Goal: Find specific page/section: Find specific page/section

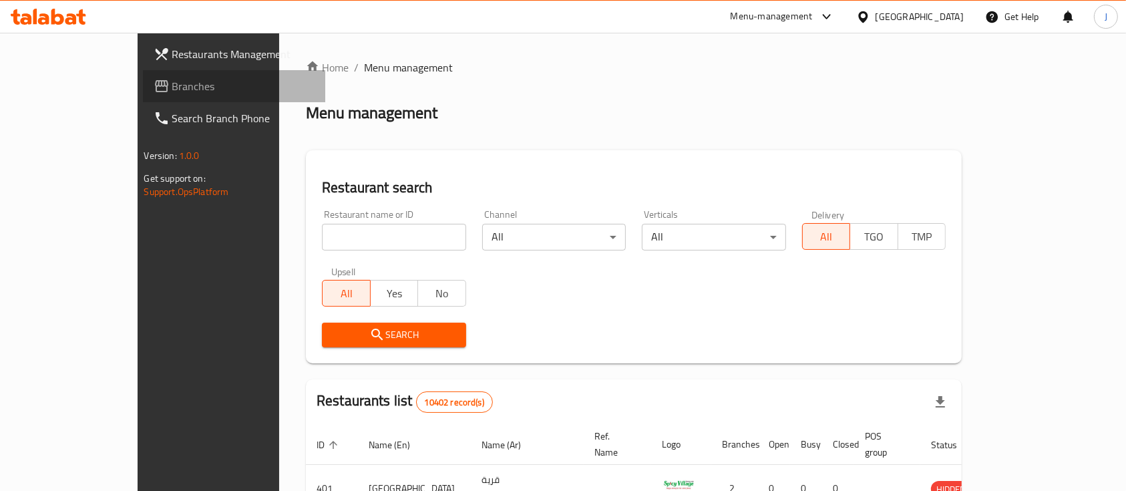
click at [172, 83] on span "Branches" at bounding box center [243, 86] width 143 height 16
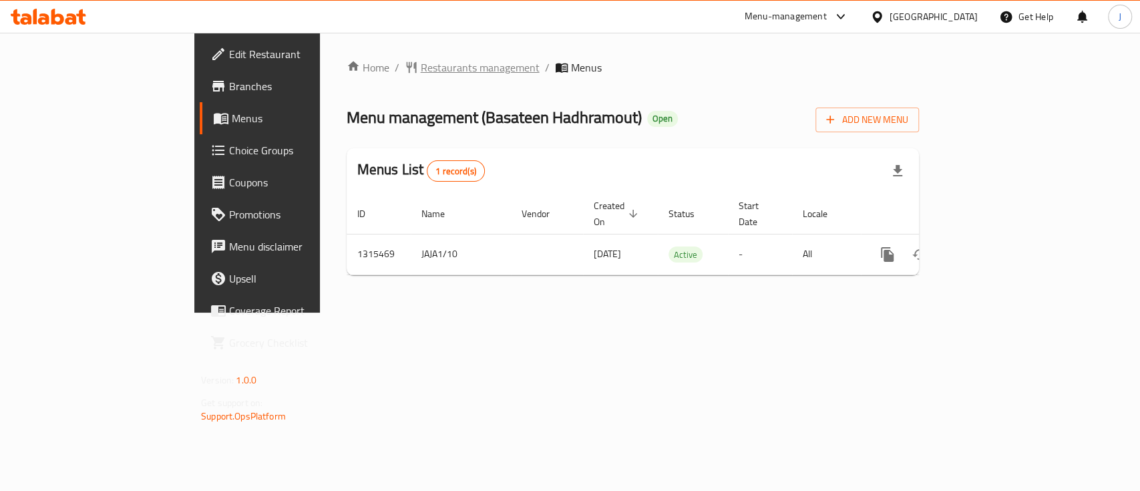
click at [421, 61] on span "Restaurants management" at bounding box center [480, 67] width 119 height 16
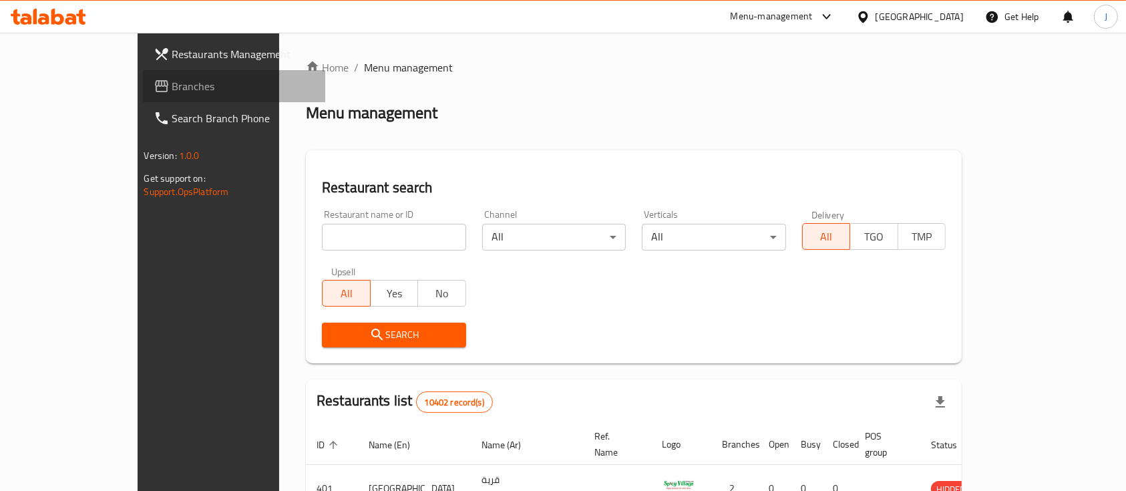
click at [172, 93] on span "Branches" at bounding box center [243, 86] width 143 height 16
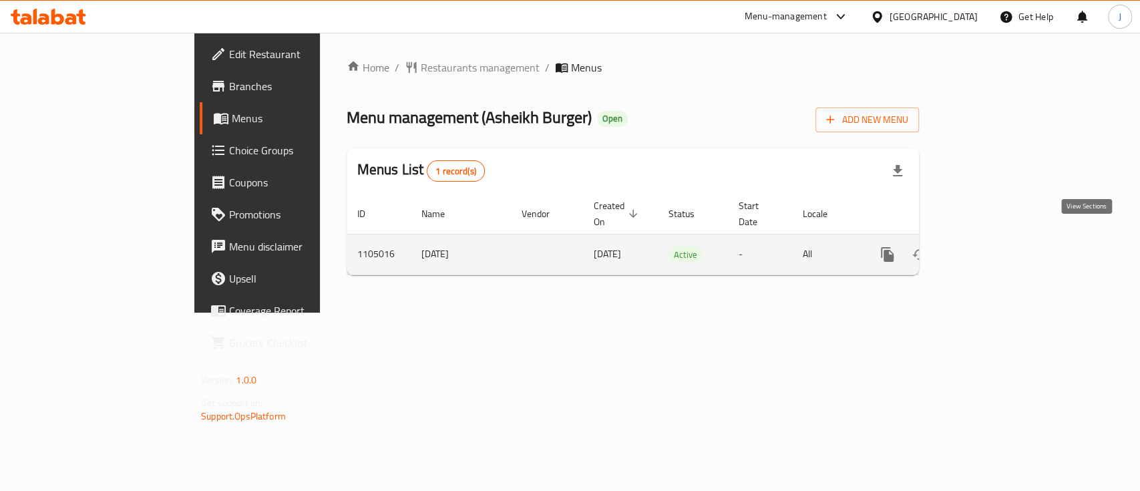
click at [991, 246] on icon "enhanced table" at bounding box center [983, 254] width 16 height 16
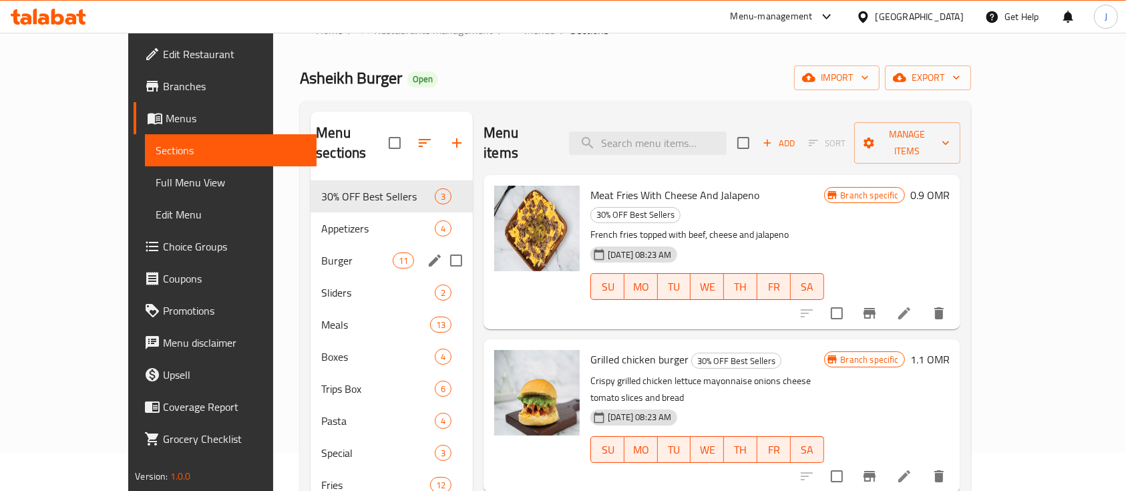
scroll to position [43, 0]
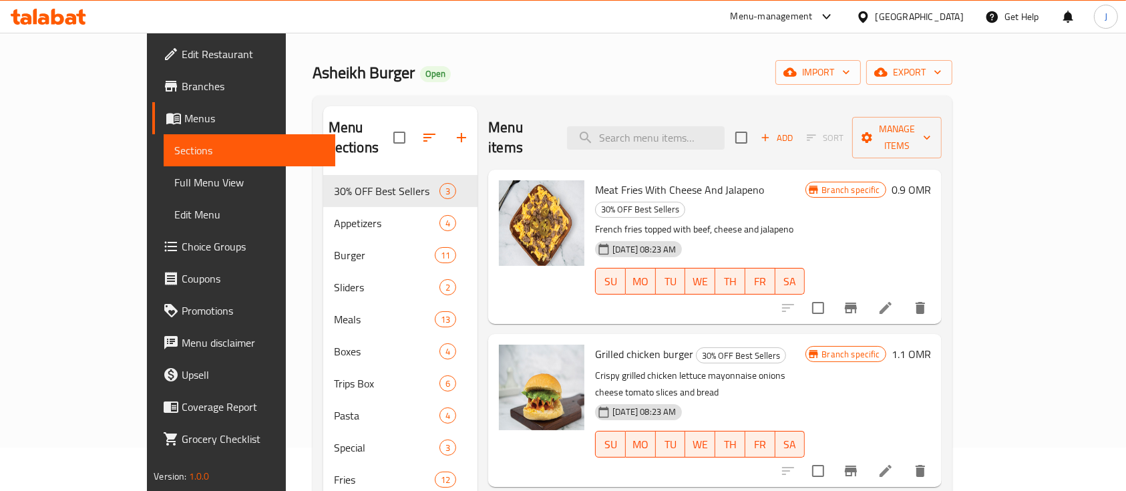
click at [804, 221] on p "French fries topped with beef, cheese and jalapeno" at bounding box center [700, 229] width 210 height 17
click at [644, 126] on input "search" at bounding box center [646, 137] width 158 height 23
paste input "Chicken zinger club meal"
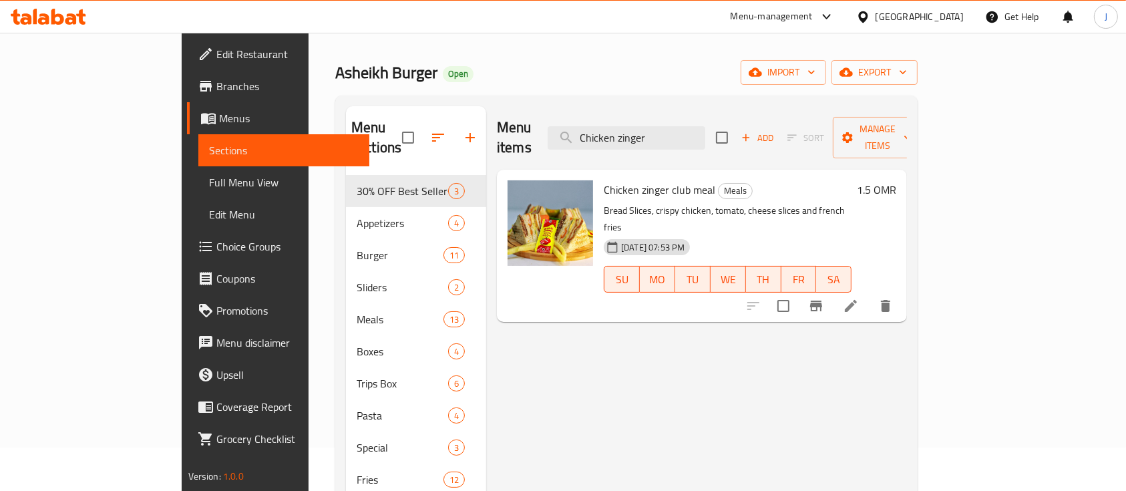
type input "Chicken zinger"
click at [896, 180] on h6 "1.5 OMR" at bounding box center [876, 189] width 39 height 19
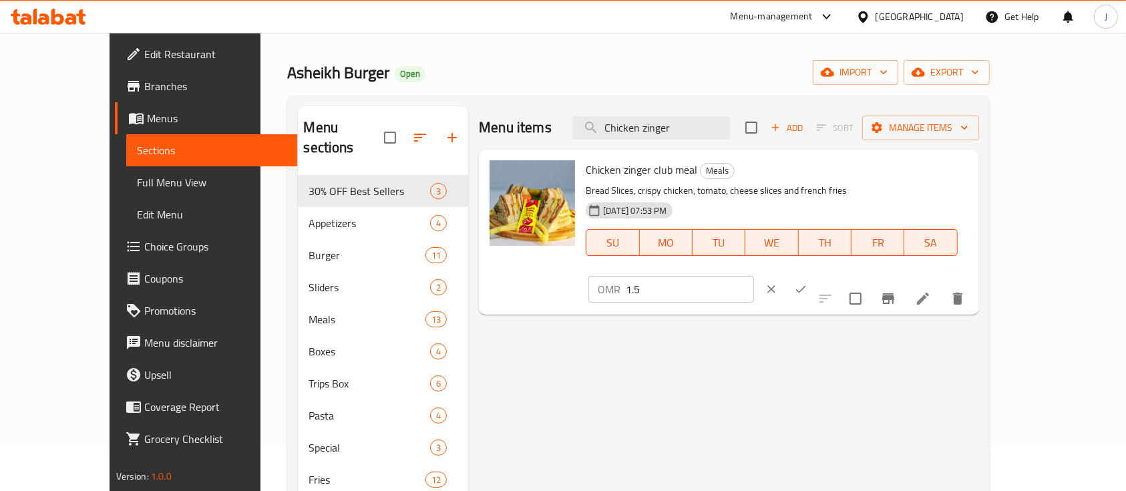
click at [753, 276] on input "1.5" at bounding box center [690, 289] width 128 height 27
type input "1.7"
click at [807, 282] on icon "ok" at bounding box center [800, 288] width 13 height 13
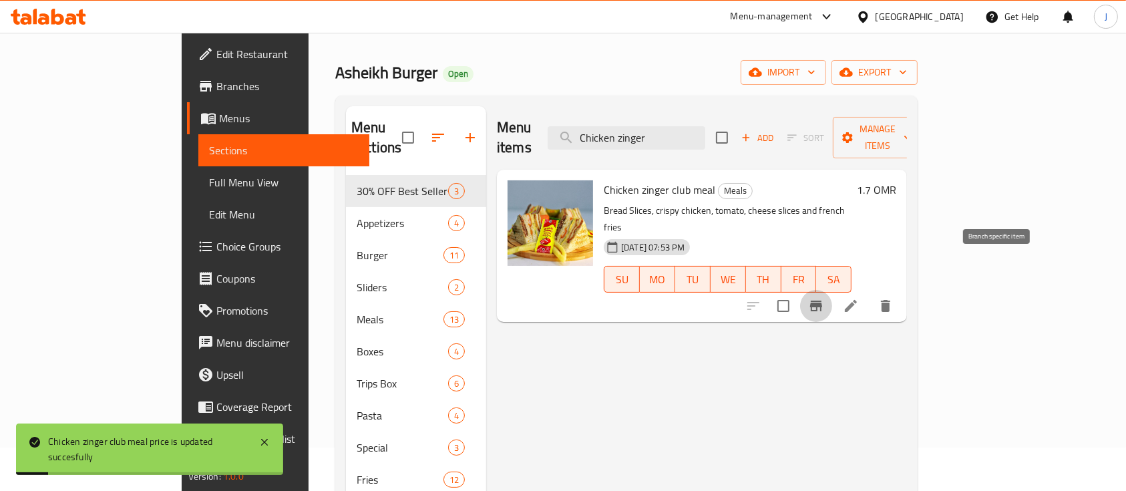
click at [822, 300] on icon "Branch-specific-item" at bounding box center [816, 305] width 12 height 11
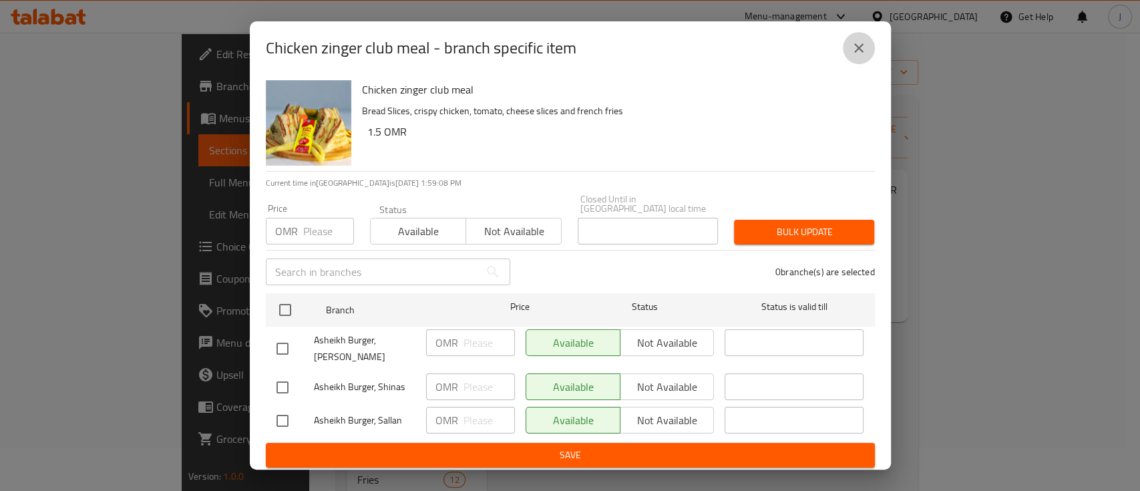
click at [864, 51] on icon "close" at bounding box center [859, 48] width 16 height 16
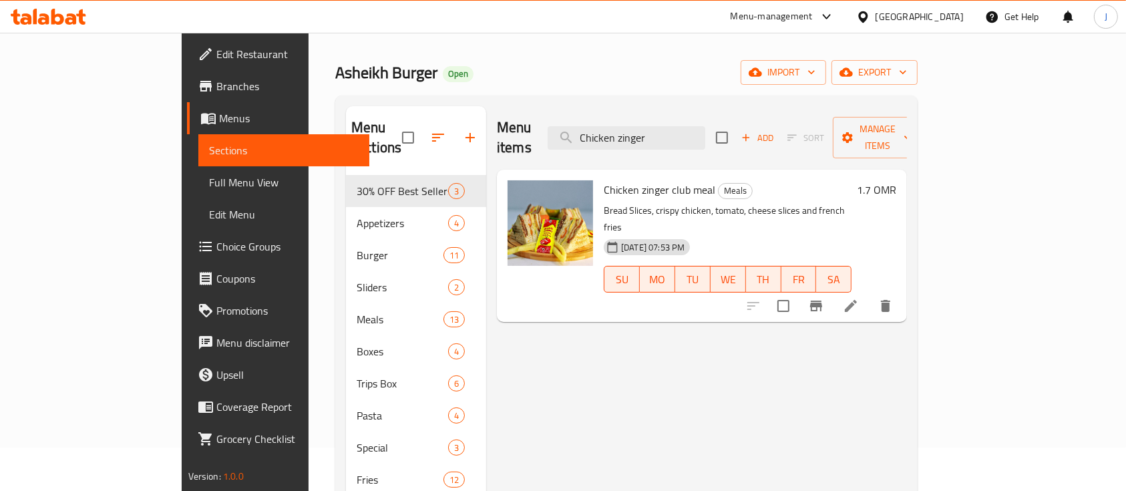
scroll to position [0, 0]
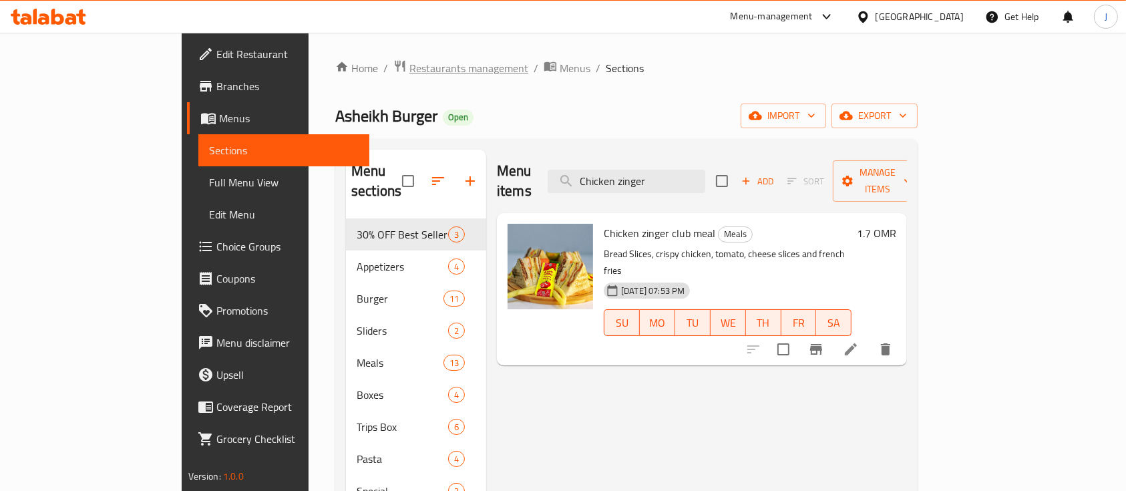
click at [409, 65] on span "Restaurants management" at bounding box center [468, 68] width 119 height 16
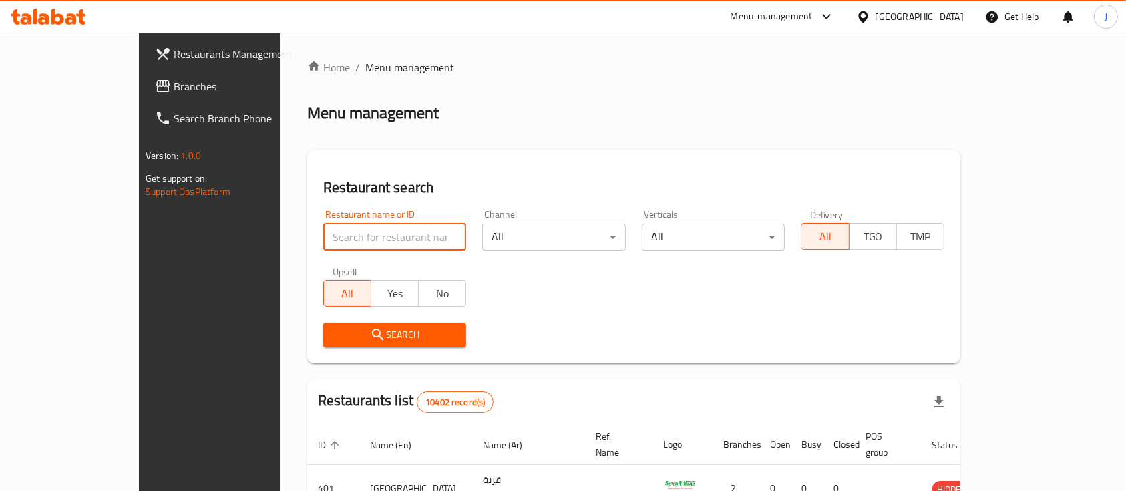
click at [330, 232] on input "search" at bounding box center [395, 237] width 144 height 27
paste input "Hemdan public Kitchen"
click button "Search" at bounding box center [395, 334] width 144 height 25
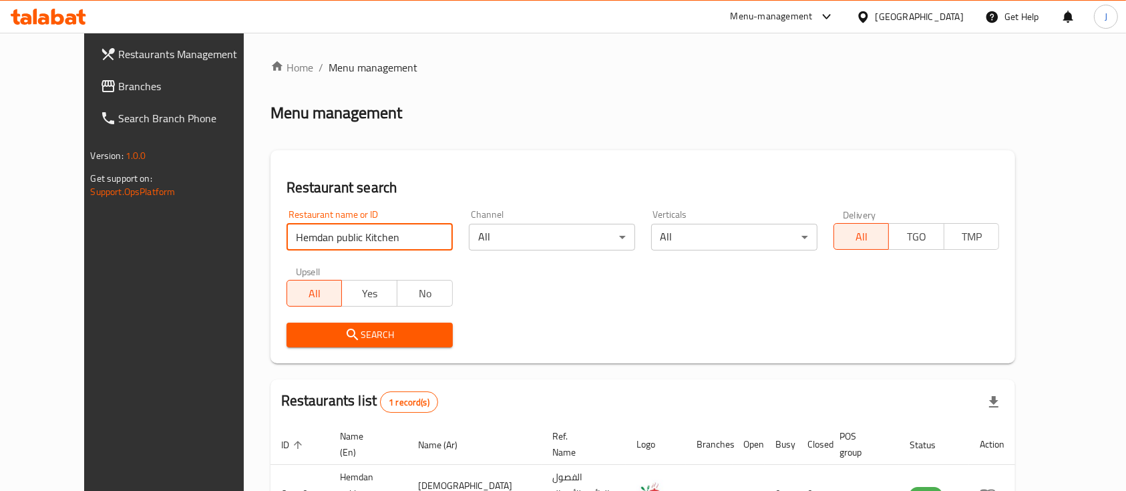
scroll to position [78, 0]
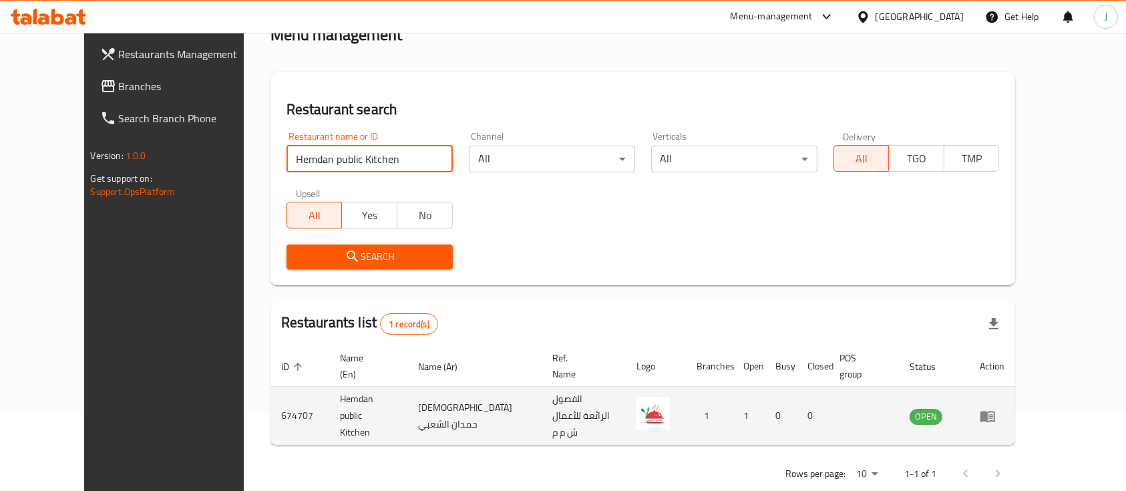
click at [457, 399] on td "[DEMOGRAPHIC_DATA] حمدان الشعبي" at bounding box center [474, 416] width 134 height 59
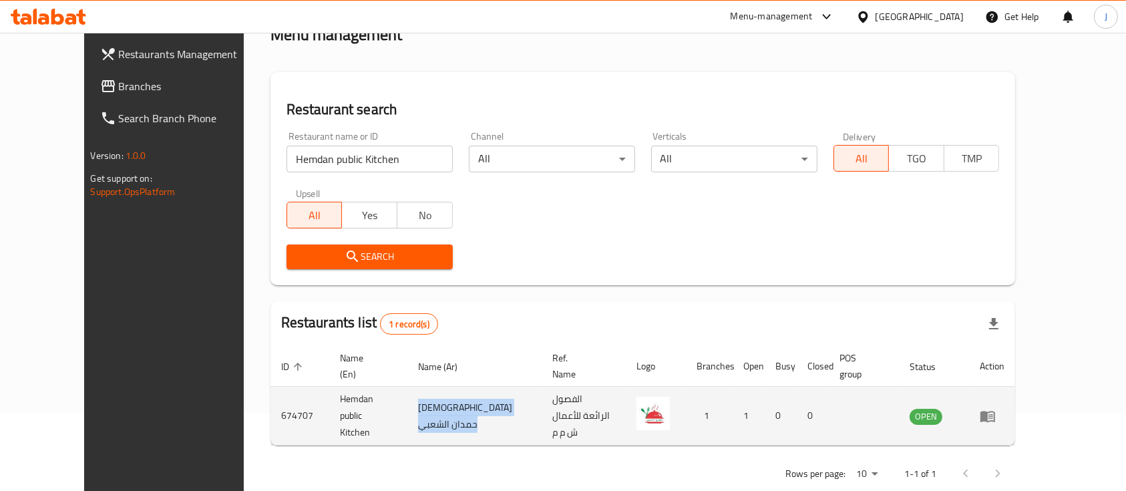
click at [457, 399] on td "[DEMOGRAPHIC_DATA] حمدان الشعبي" at bounding box center [474, 416] width 134 height 59
copy td "[DEMOGRAPHIC_DATA] حمدان الشعبي"
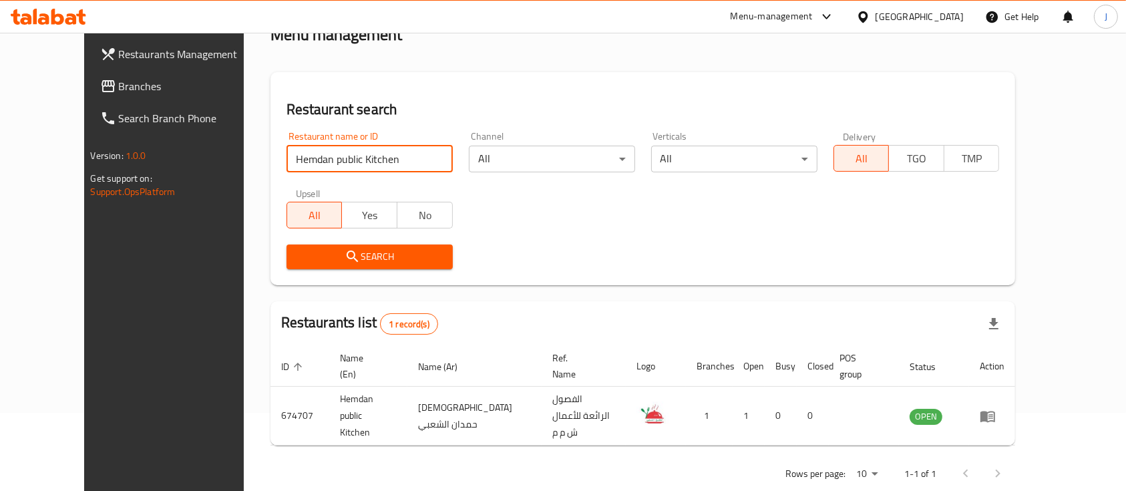
drag, startPoint x: 367, startPoint y: 166, endPoint x: 187, endPoint y: 174, distance: 179.8
click at [187, 174] on div "Restaurants Management Branches Search Branch Phone Version: 1.0.0 Get support …" at bounding box center [563, 236] width 958 height 563
paste input "i cafe"
click button "Search" at bounding box center [369, 256] width 166 height 25
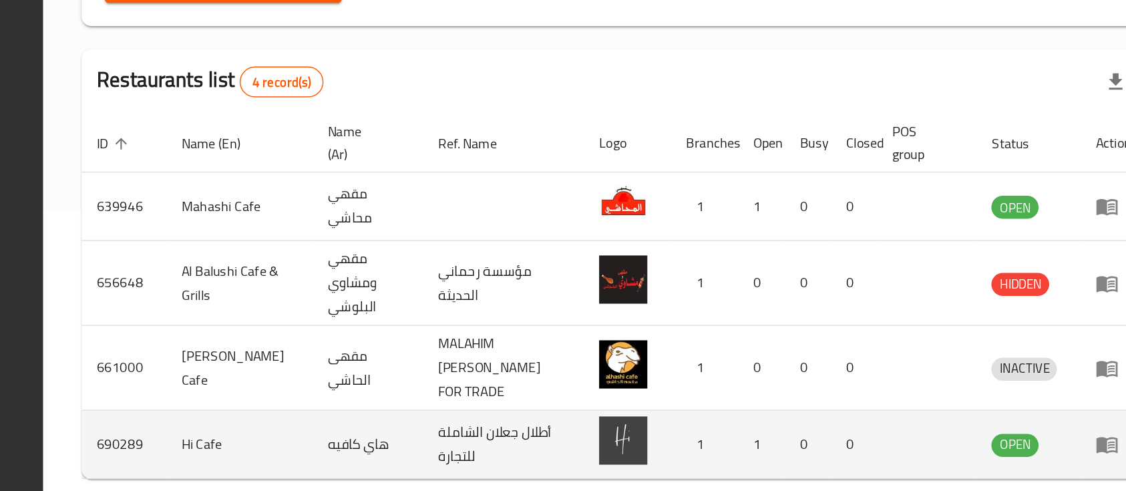
scroll to position [218, 0]
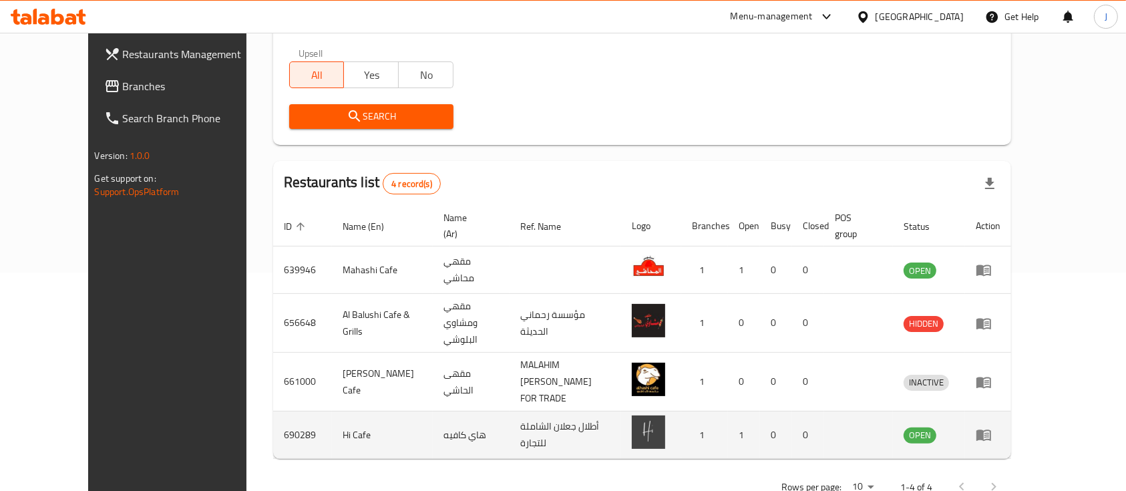
click at [433, 411] on td "هاي كافيه" at bounding box center [471, 434] width 76 height 47
copy td "هاي كافيه"
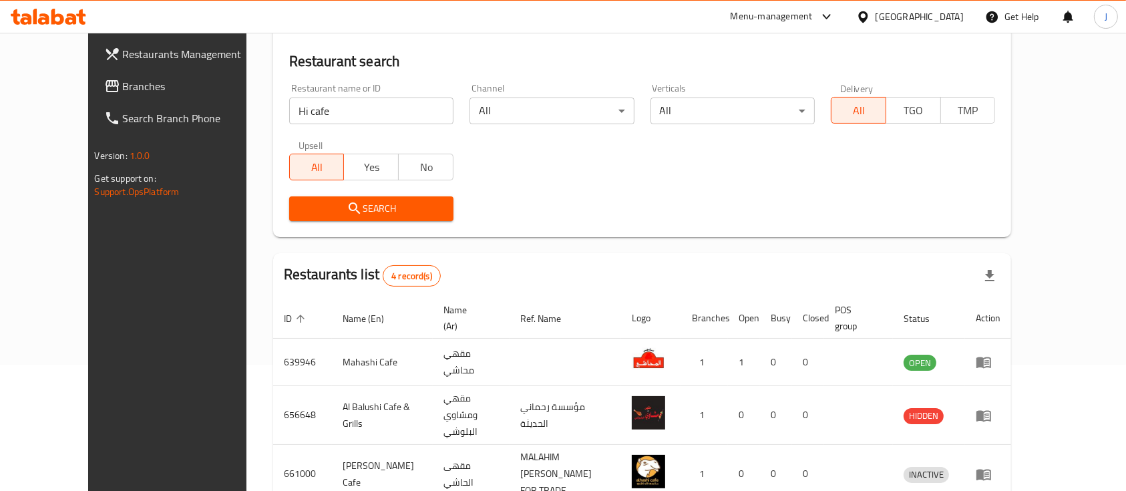
scroll to position [117, 0]
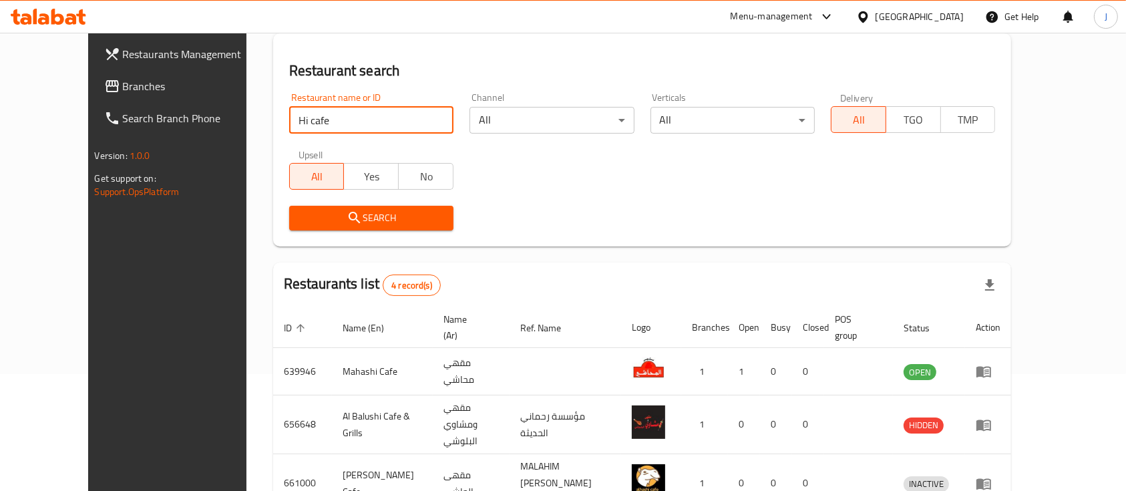
drag, startPoint x: 280, startPoint y: 129, endPoint x: 202, endPoint y: 123, distance: 79.0
click at [246, 123] on div "Home / Menu management Menu management Restaurant search Restaurant name or ID …" at bounding box center [642, 274] width 792 height 716
paste input "ghlight Burger"
click button "Search" at bounding box center [371, 218] width 164 height 25
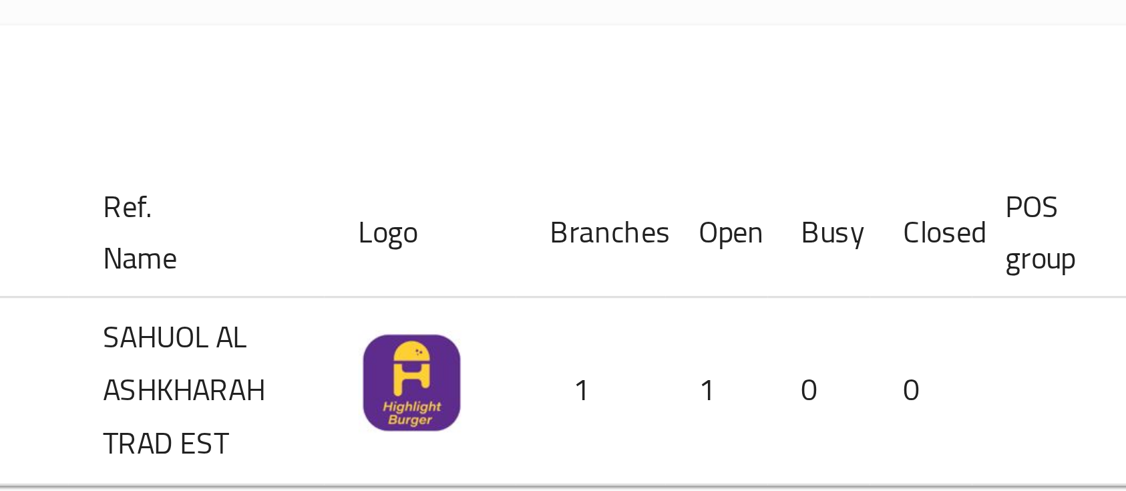
scroll to position [78, 0]
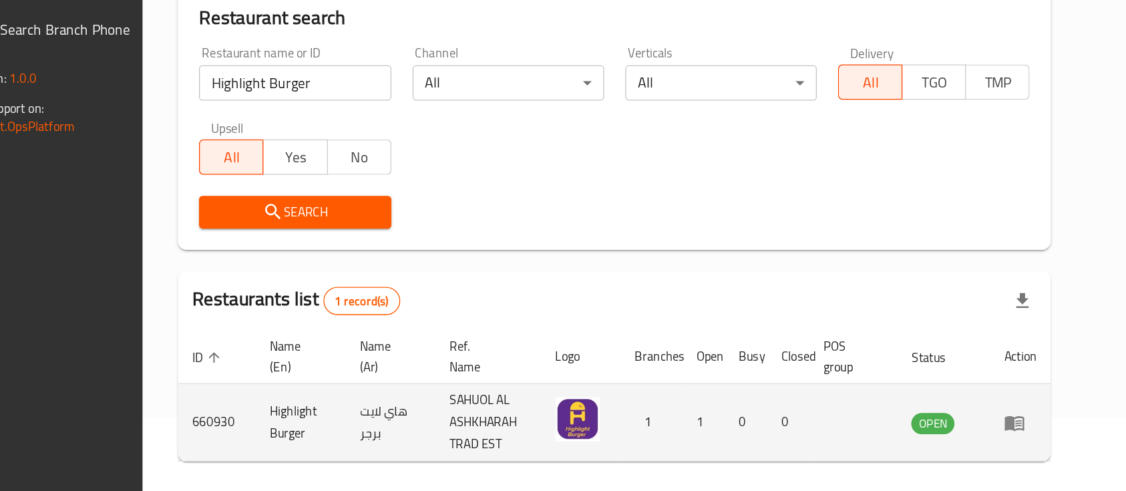
click at [431, 397] on td "هاي لايت برجر" at bounding box center [465, 416] width 68 height 59
copy td "هاي لايت برجر"
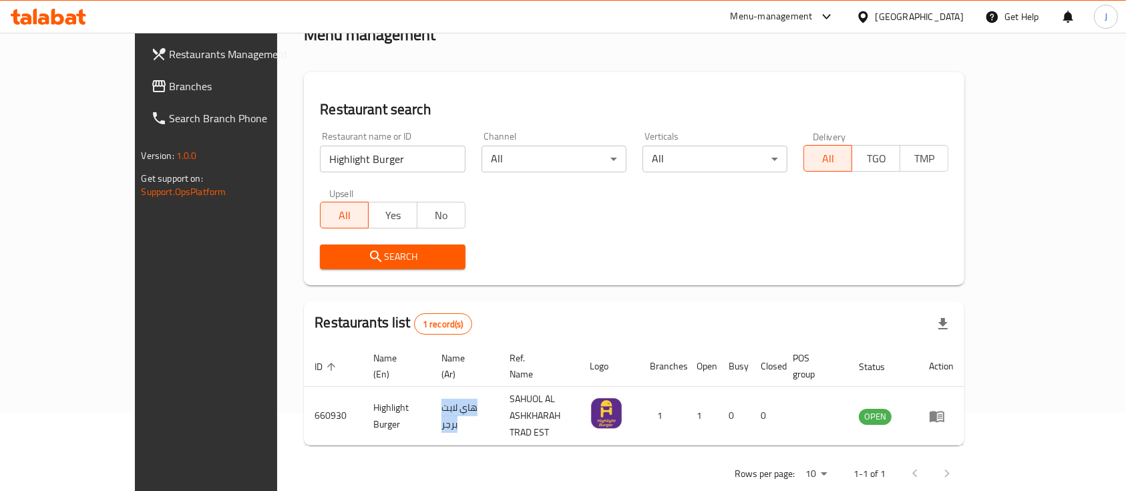
copy td "هاي لايت برجر"
drag, startPoint x: 336, startPoint y: 166, endPoint x: 143, endPoint y: 174, distance: 193.8
click at [143, 174] on div "Restaurants Management Branches Search Branch Phone Version: 1.0.0 Get support …" at bounding box center [563, 236] width 857 height 563
paste input "ouse Of Tea"
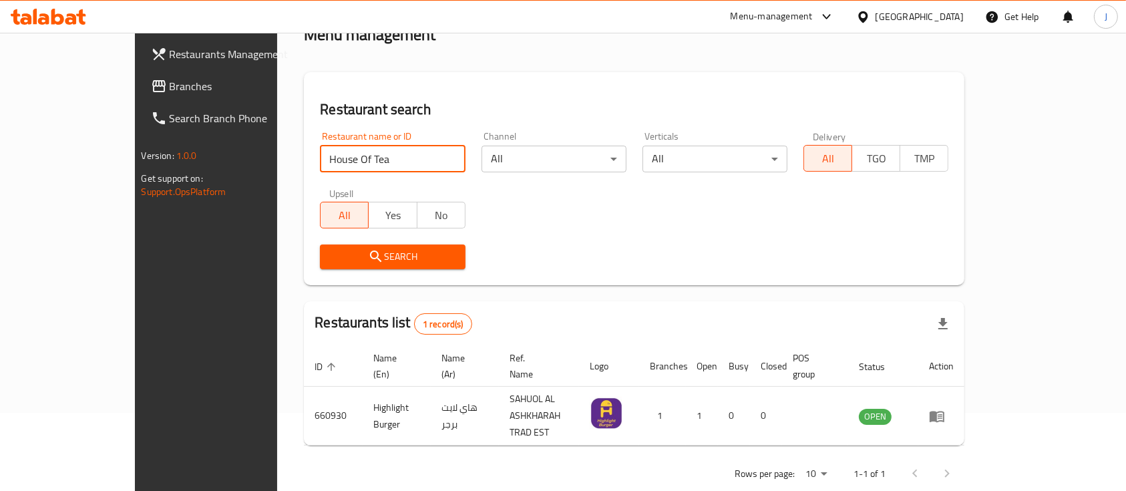
click button "Search" at bounding box center [392, 256] width 145 height 25
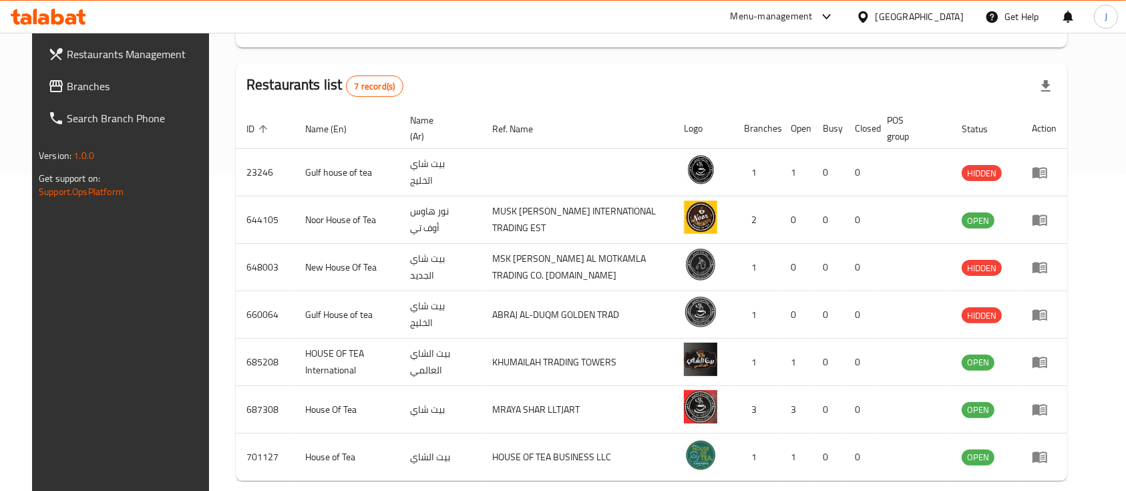
click at [471, 341] on td "بيت الشاي العالمي" at bounding box center [440, 361] width 82 height 47
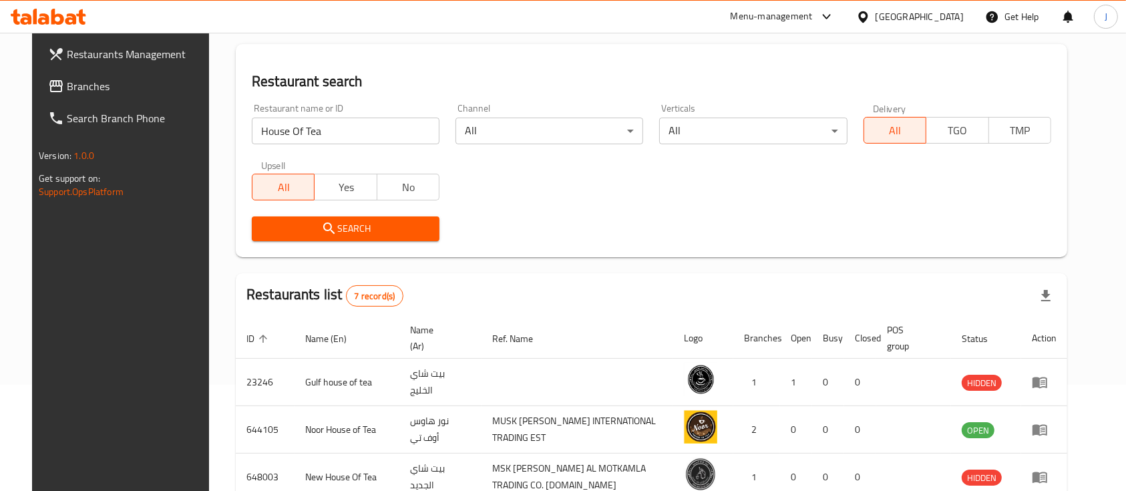
scroll to position [0, 0]
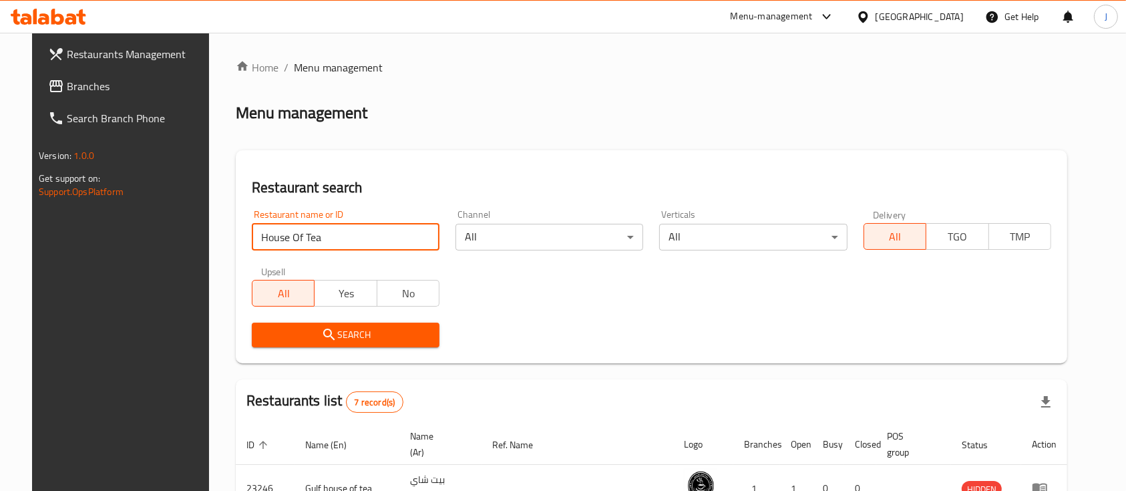
drag, startPoint x: 320, startPoint y: 234, endPoint x: 156, endPoint y: 241, distance: 165.1
click at [156, 241] on div "Restaurants Management Branches Search Branch Phone Version: 1.0.0 Get support …" at bounding box center [562, 451] width 1061 height 836
paste input "[PERSON_NAME]"
click button "Search" at bounding box center [346, 334] width 188 height 25
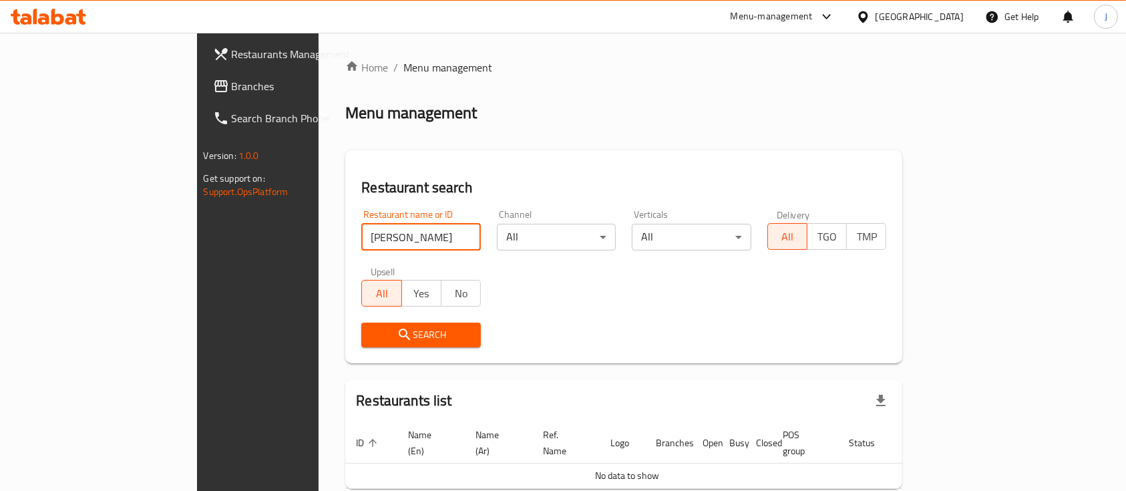
click button "Search" at bounding box center [420, 334] width 119 height 25
type input "I"
paste input "600917"
click button "Search" at bounding box center [420, 334] width 119 height 25
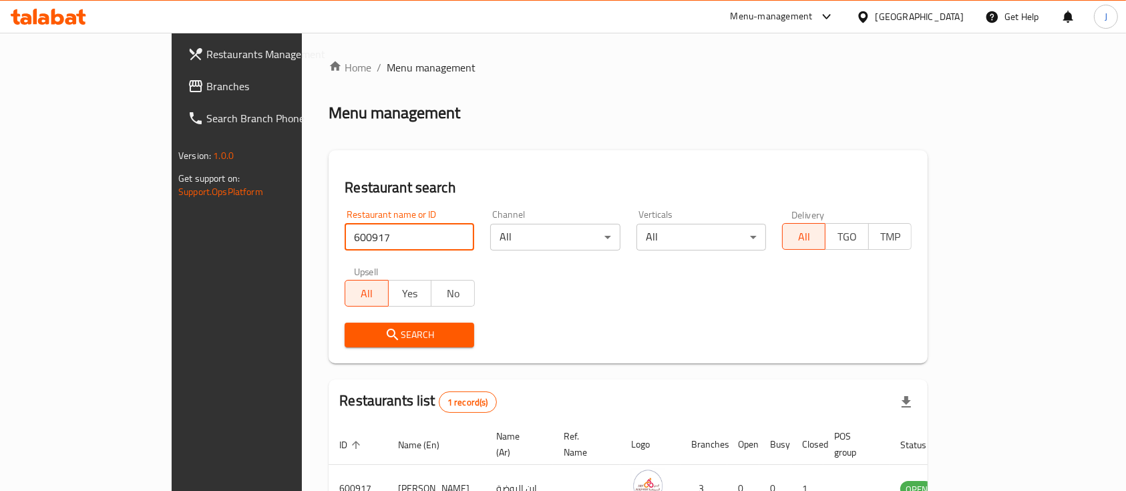
scroll to position [78, 0]
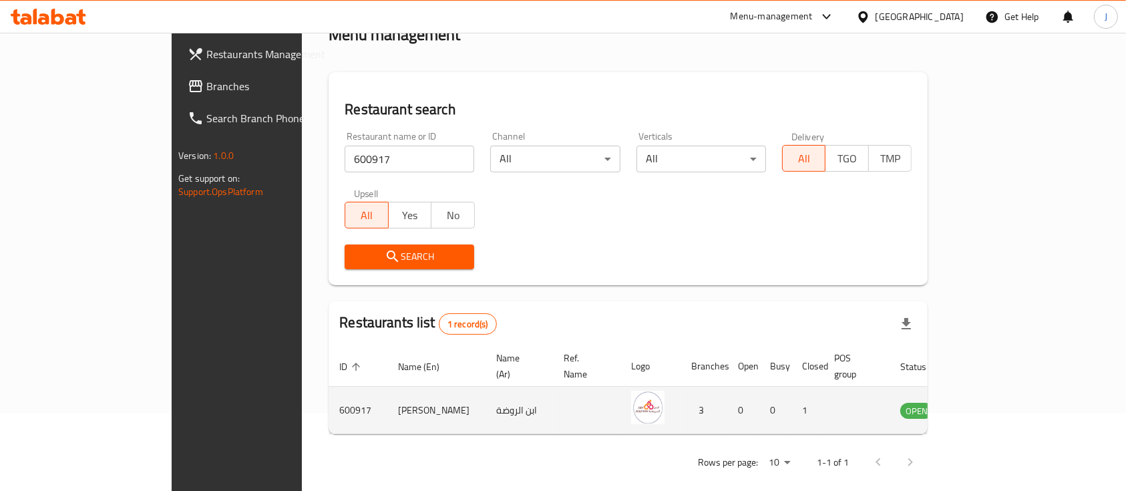
click at [485, 394] on td "ابن الروضة" at bounding box center [518, 410] width 67 height 47
copy td "ابن الروضة"
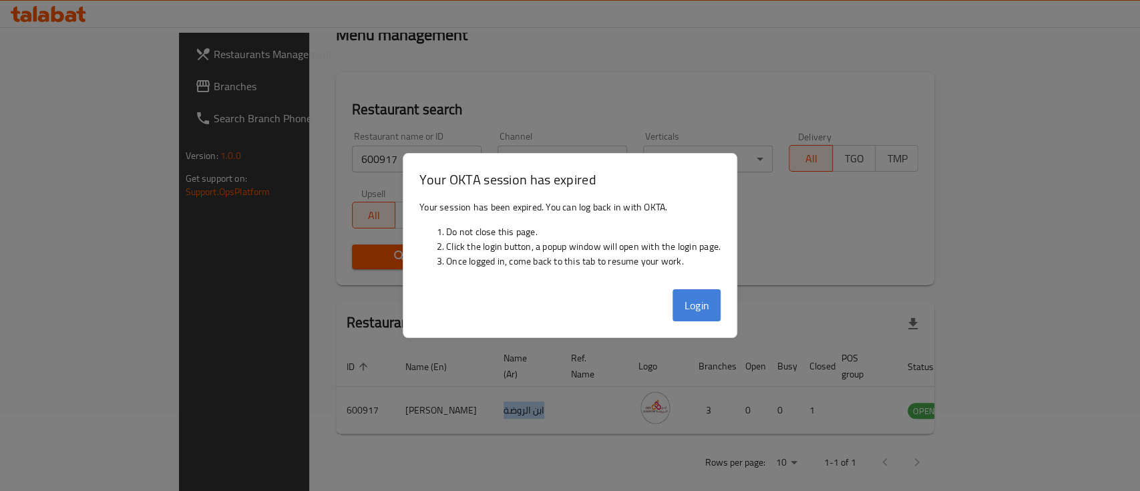
click at [688, 291] on button "Login" at bounding box center [696, 305] width 48 height 32
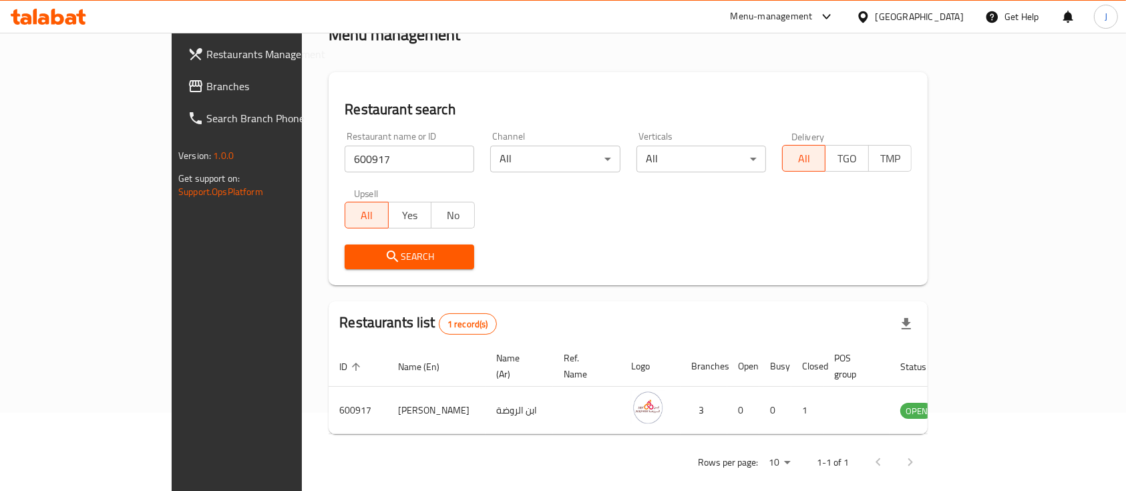
click at [700, 306] on div "Restaurants list 1 record(s)" at bounding box center [627, 323] width 599 height 45
click at [344, 150] on input "600917" at bounding box center [409, 159] width 130 height 27
paste input "imprint cafe"
click button "Search" at bounding box center [409, 256] width 130 height 25
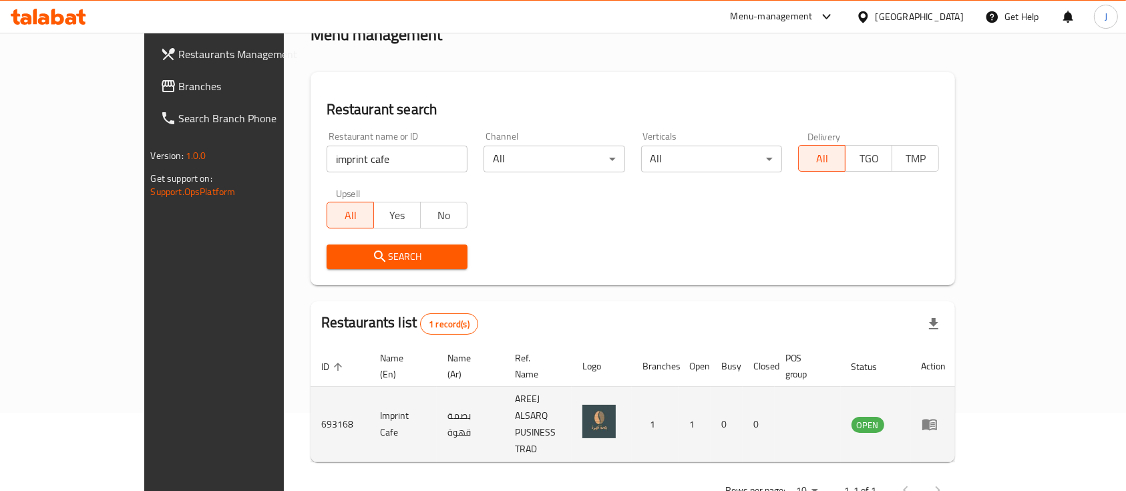
click at [437, 397] on td "بصمة قهوة" at bounding box center [470, 424] width 67 height 75
copy td "بصمة قهوة"
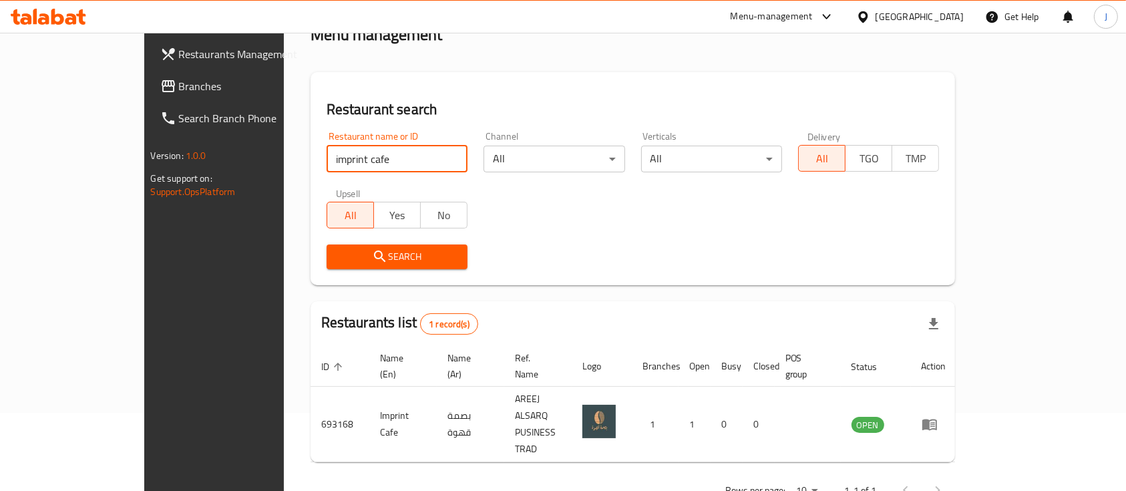
drag, startPoint x: 334, startPoint y: 162, endPoint x: 181, endPoint y: 158, distance: 152.9
click at [181, 158] on div "Restaurants Management Branches Search Branch Phone Version: 1.0.0 Get support …" at bounding box center [563, 244] width 838 height 579
paste input "Buraimi"
type input "Buraimi"
paste input "Iranian kebab House"
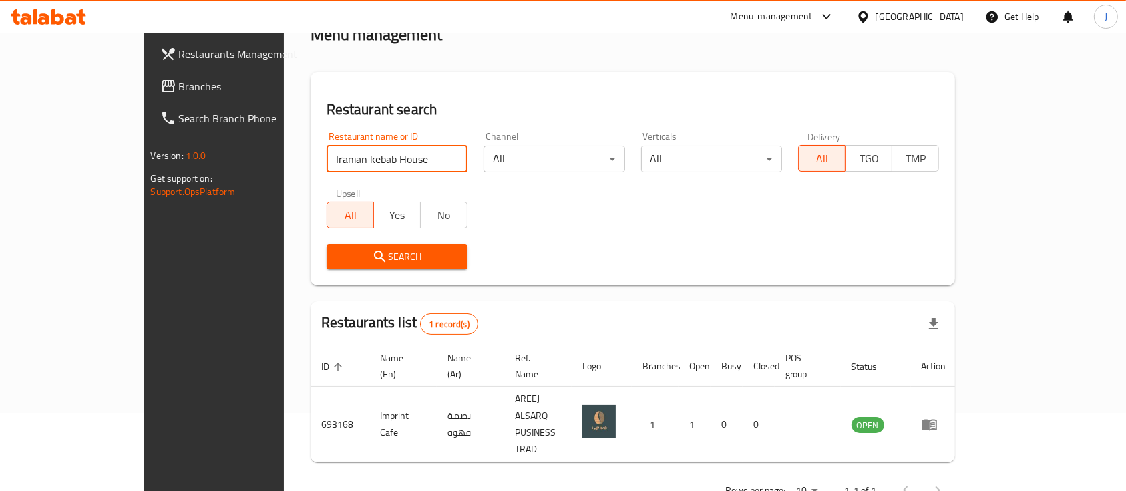
click button "Search" at bounding box center [396, 256] width 141 height 25
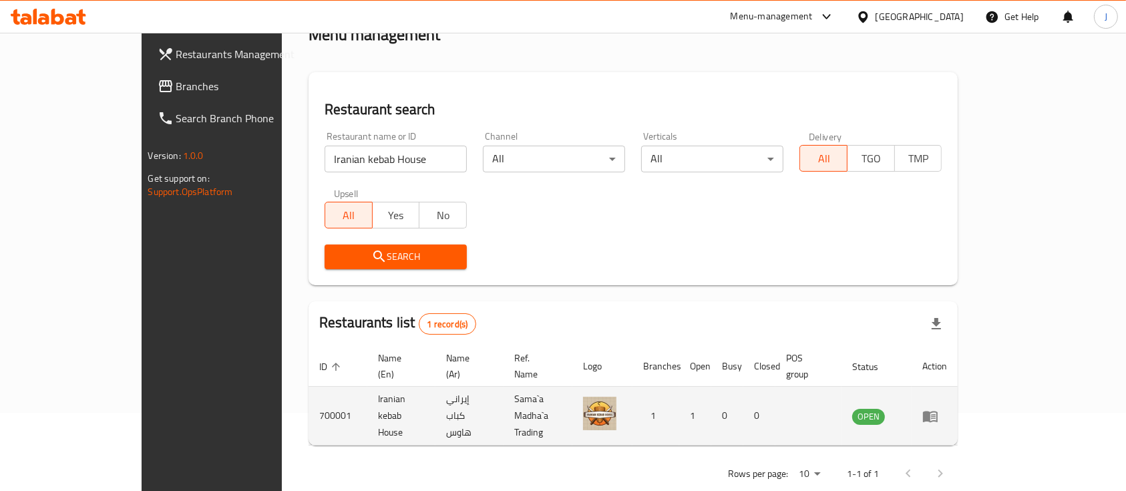
click at [435, 395] on td "إيراني كباب هاوس" at bounding box center [469, 416] width 68 height 59
copy td "إيراني كباب هاوس"
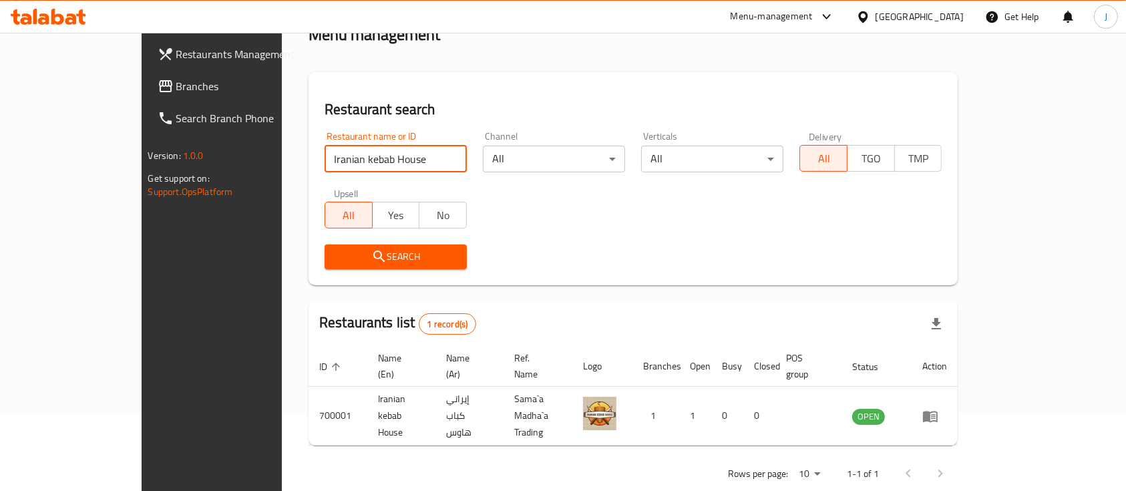
drag, startPoint x: 356, startPoint y: 164, endPoint x: 187, endPoint y: 163, distance: 168.9
click at [187, 163] on div "Restaurants Management Branches Search Branch Phone Version: 1.0.0 Get support …" at bounding box center [563, 236] width 843 height 563
paste input "Jad Lebanese Restaurant"
click button "Search" at bounding box center [395, 256] width 142 height 25
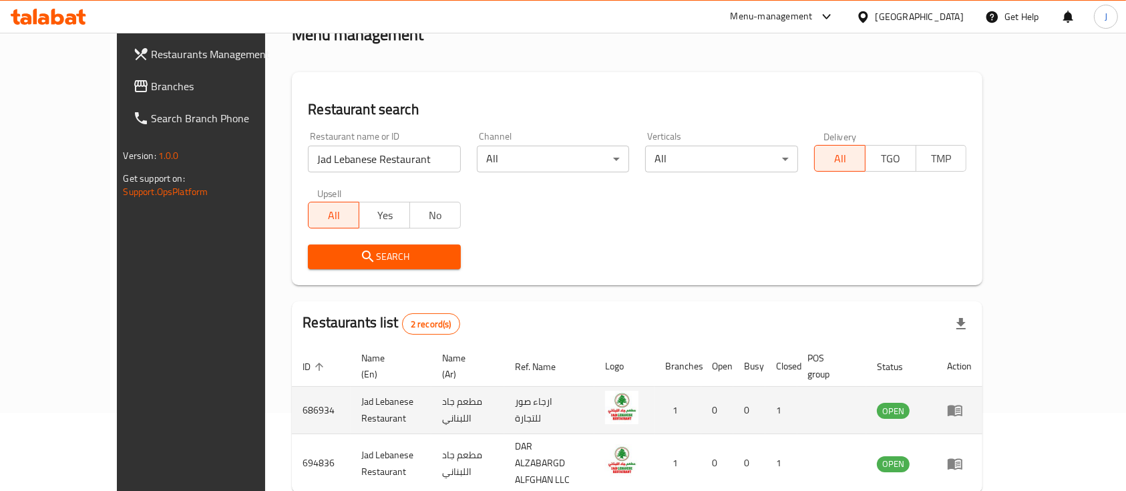
click at [450, 398] on td "مطعم جاد اللبناني" at bounding box center [467, 410] width 73 height 47
copy td "مطعم جاد اللبناني"
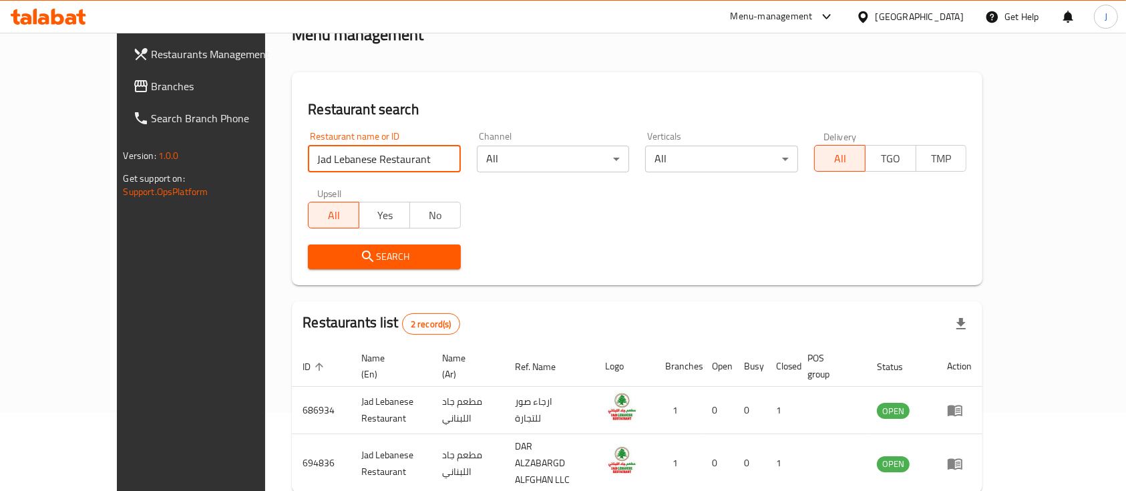
drag, startPoint x: 363, startPoint y: 163, endPoint x: 218, endPoint y: 156, distance: 145.0
click at [292, 156] on div "Restaurant search Restaurant name or ID Jad Lebanese Restaurant Restaurant name…" at bounding box center [637, 178] width 690 height 213
paste input "lal al turkey"
click button "Search" at bounding box center [384, 256] width 153 height 25
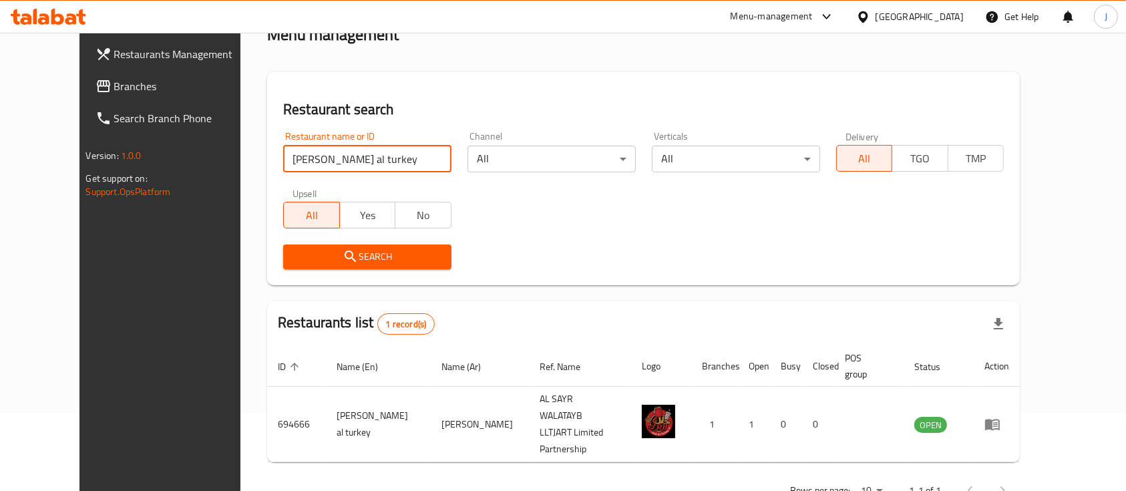
paste input "[PERSON_NAME]"
type input "[PERSON_NAME]"
click button "Search" at bounding box center [367, 256] width 168 height 25
